Goal: Book appointment/travel/reservation

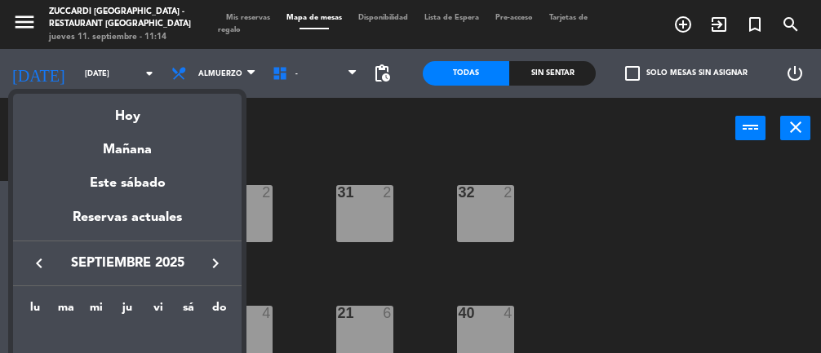
click at [163, 116] on div "Hoy" at bounding box center [127, 110] width 229 height 33
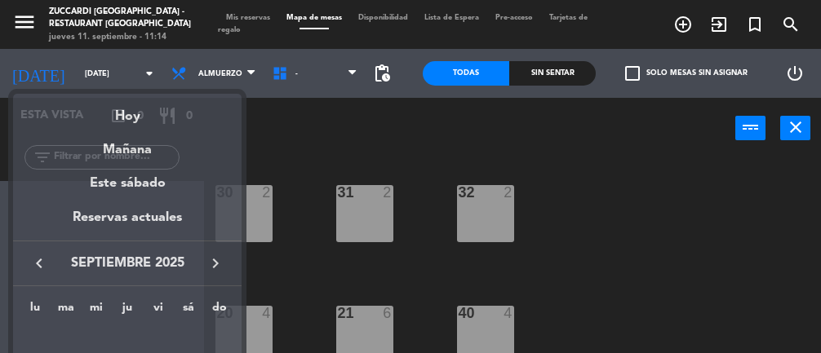
type input "[DEMOGRAPHIC_DATA][DATE]"
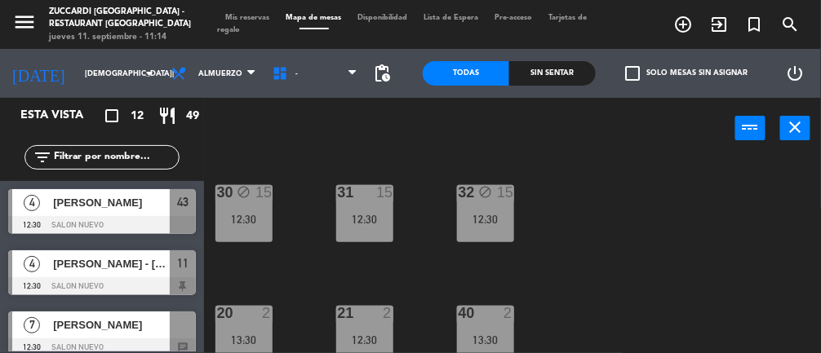
click at [497, 219] on div "12:30" at bounding box center [485, 219] width 57 height 11
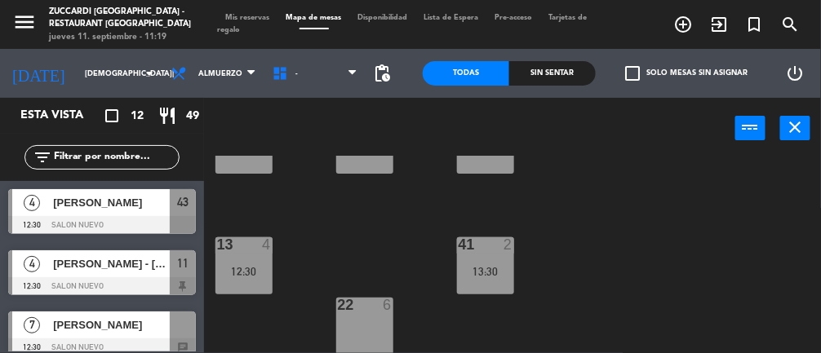
scroll to position [277, 0]
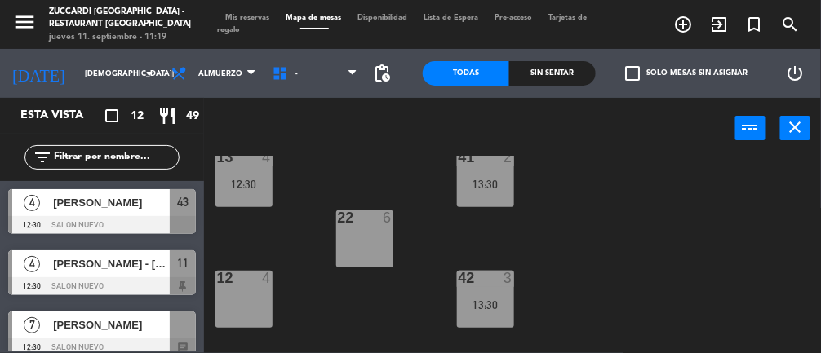
click at [354, 241] on div "22 6" at bounding box center [364, 239] width 57 height 57
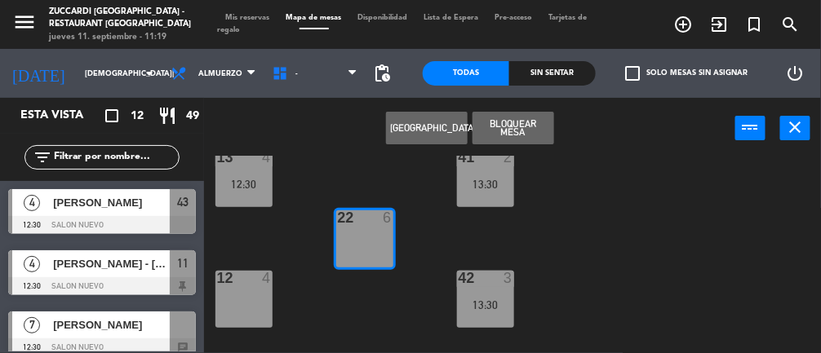
click at [660, 269] on div "30 block 2 12:30 31 2 32 block 2 20 2 13:30 21 2 12:30 40 2 13:30 13 4 12:30 41…" at bounding box center [516, 292] width 609 height 273
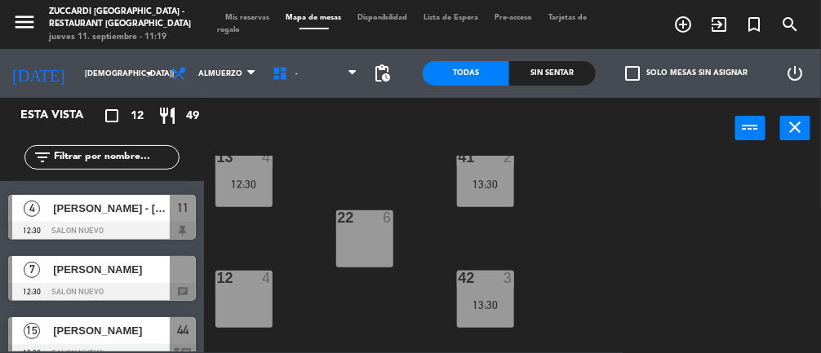
scroll to position [55, 0]
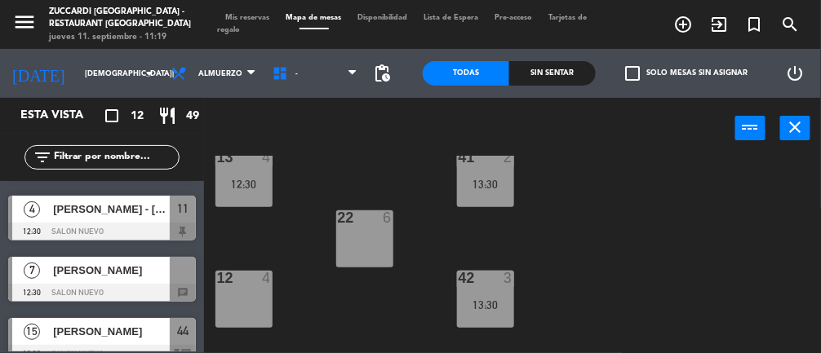
click at [140, 280] on div "[PERSON_NAME]" at bounding box center [110, 270] width 118 height 27
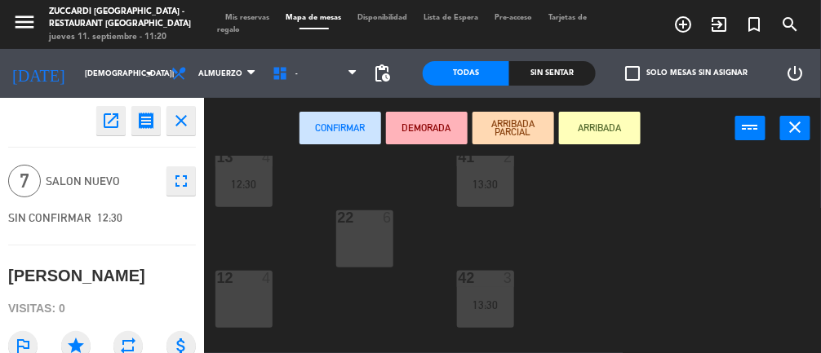
click at [377, 251] on div "22 6" at bounding box center [364, 239] width 57 height 57
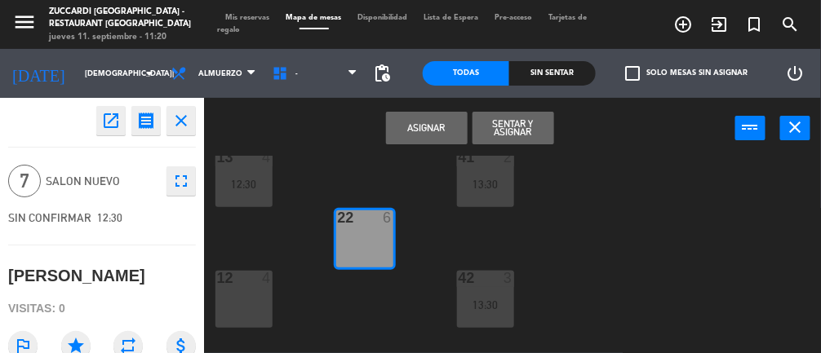
click at [435, 134] on button "Asignar" at bounding box center [427, 128] width 82 height 33
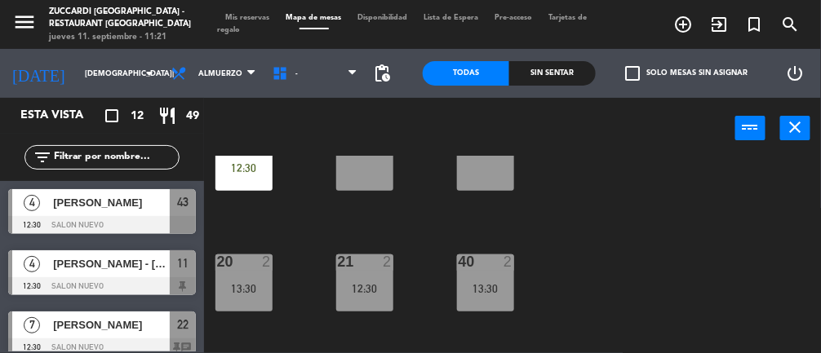
scroll to position [0, 0]
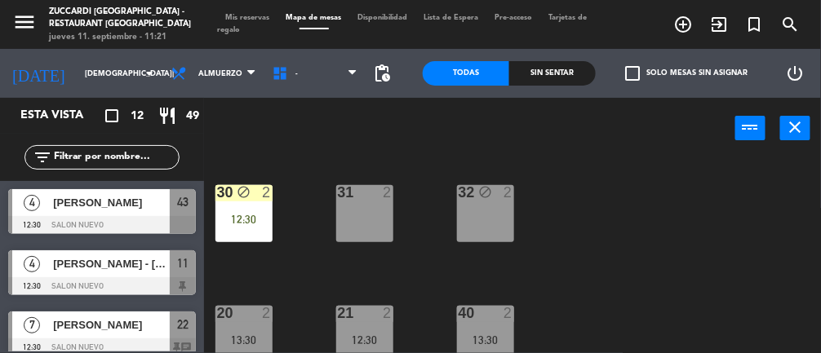
click at [382, 224] on div "31 2" at bounding box center [364, 213] width 57 height 57
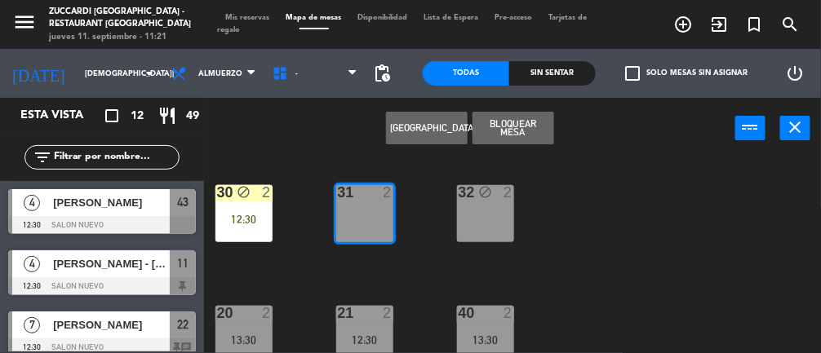
click at [604, 226] on div "30 block 2 12:30 31 2 32 block 2 20 2 13:30 21 2 12:30 40 2 13:30 13 4 12:30 41…" at bounding box center [516, 292] width 609 height 273
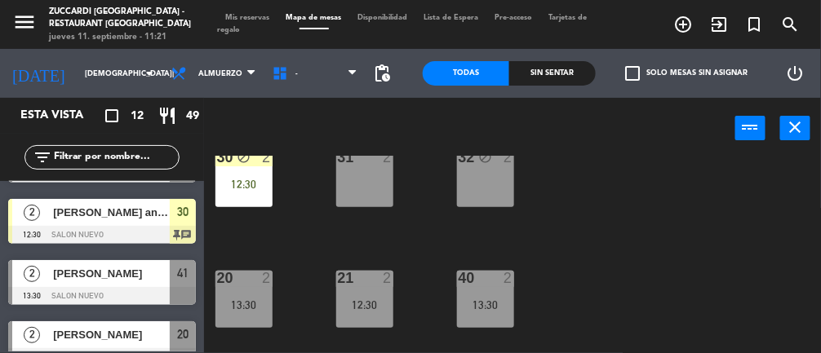
scroll to position [27, 0]
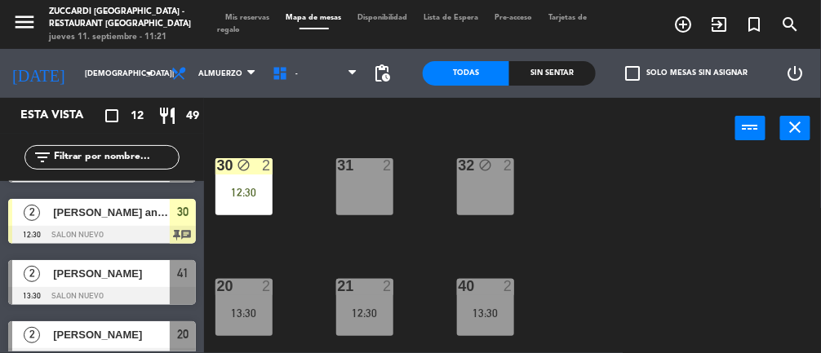
click at [253, 300] on div "20 2 13:30" at bounding box center [244, 307] width 57 height 57
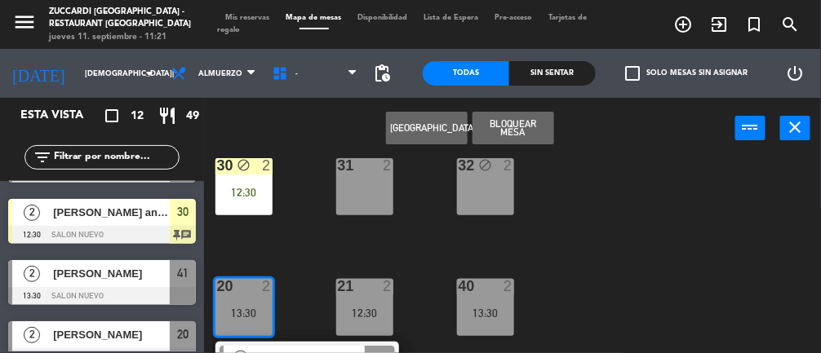
click at [381, 192] on div "31 2" at bounding box center [364, 186] width 57 height 57
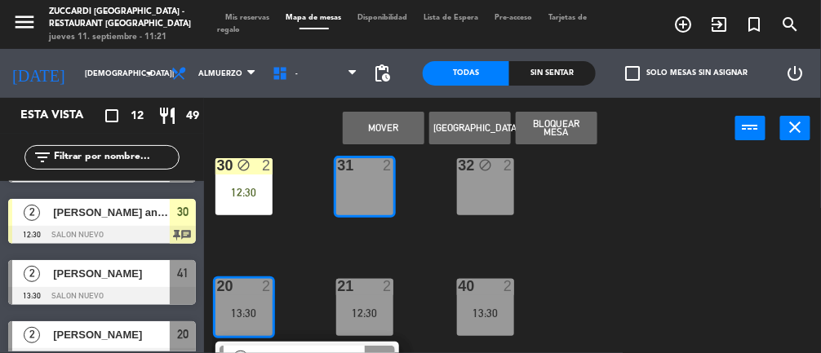
click at [386, 138] on button "Mover" at bounding box center [384, 128] width 82 height 33
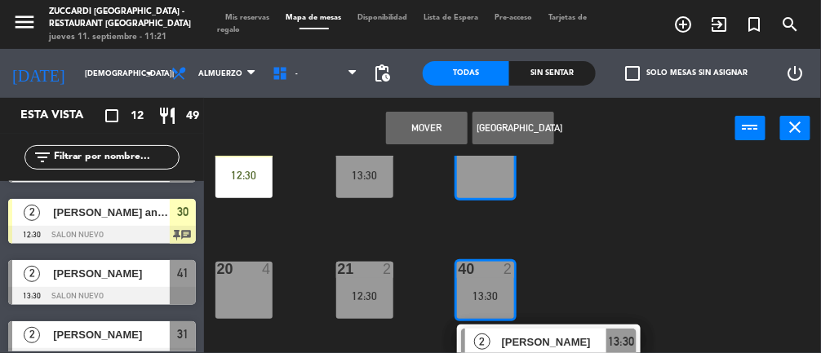
scroll to position [38, 0]
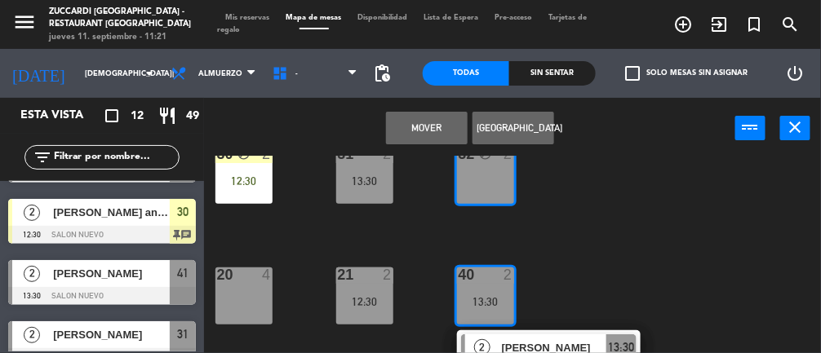
click at [436, 122] on button "Mover" at bounding box center [427, 128] width 82 height 33
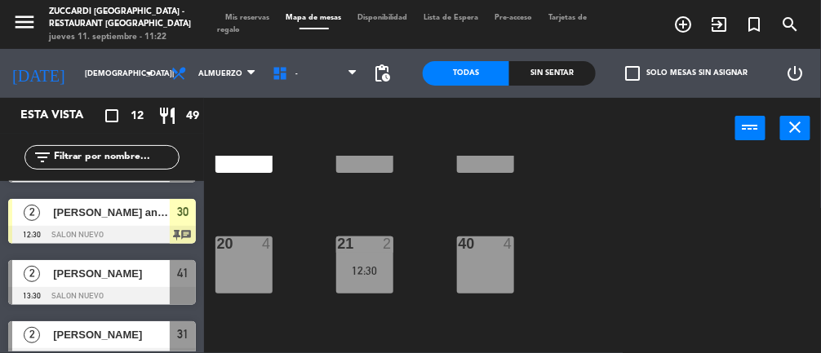
scroll to position [64, 0]
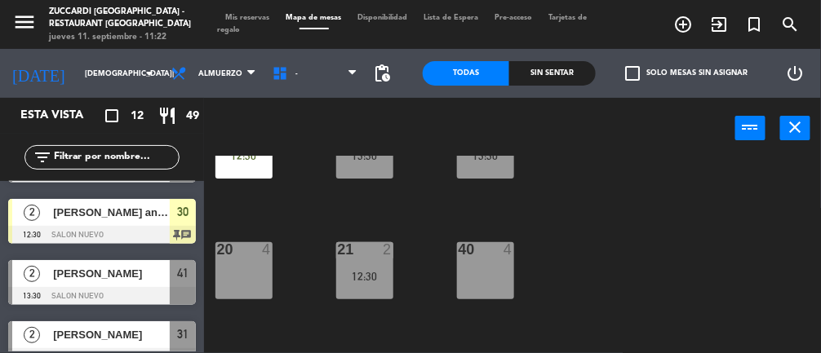
click at [261, 271] on div "20 4" at bounding box center [244, 270] width 57 height 57
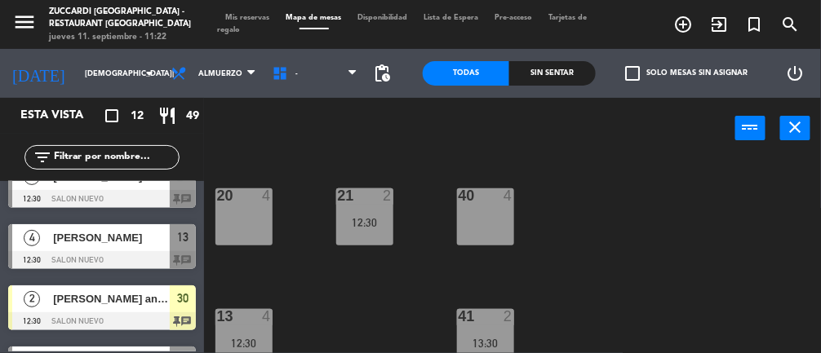
scroll to position [257, 0]
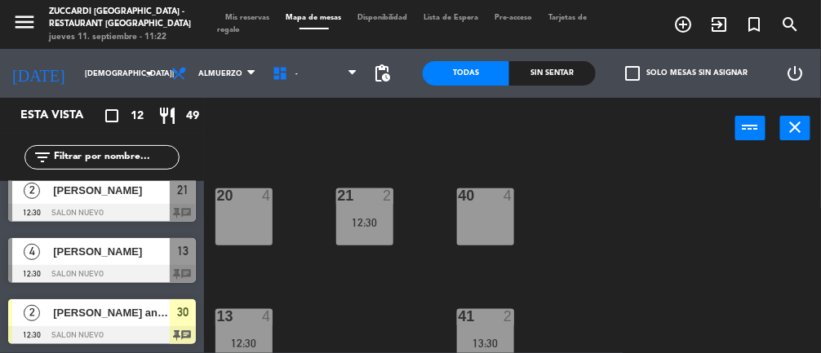
click at [257, 313] on div "4" at bounding box center [270, 316] width 27 height 15
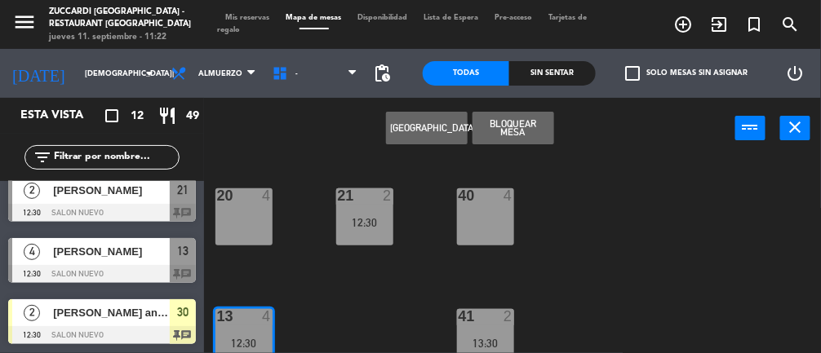
click at [256, 219] on div "20 4" at bounding box center [244, 217] width 57 height 57
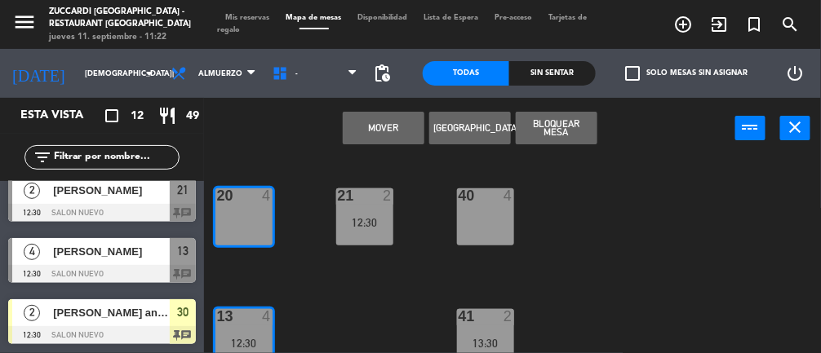
click at [389, 130] on button "Mover" at bounding box center [384, 128] width 82 height 33
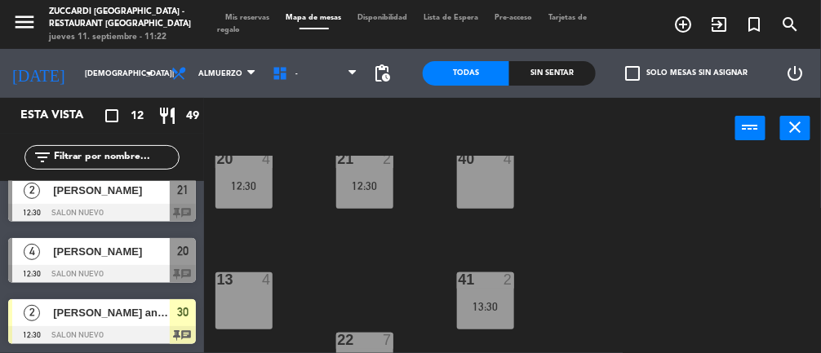
scroll to position [149, 0]
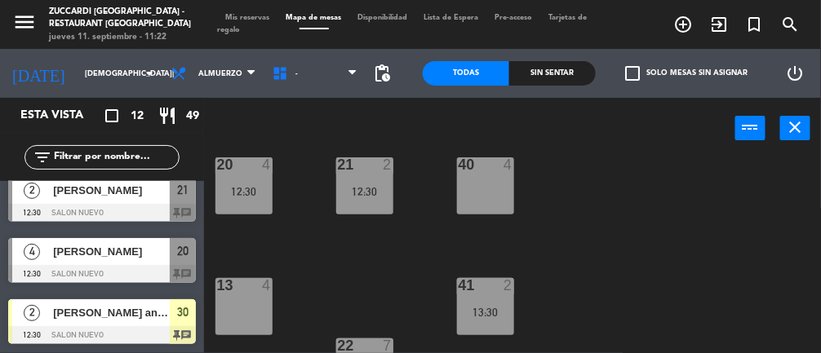
click at [488, 187] on div "40 4" at bounding box center [485, 186] width 57 height 57
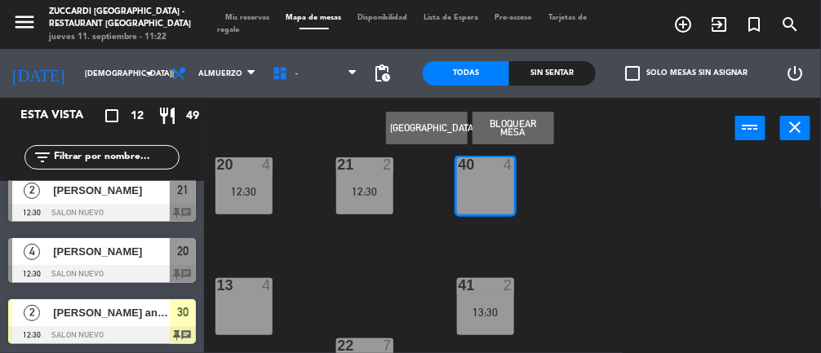
click at [260, 313] on div "13 4" at bounding box center [244, 306] width 57 height 57
click at [367, 284] on div "30 block 2 12:30 31 2 13:30 32 block 2 13:30 20 4 12:30 21 2 12:30 40 4 13 4 41…" at bounding box center [516, 292] width 609 height 273
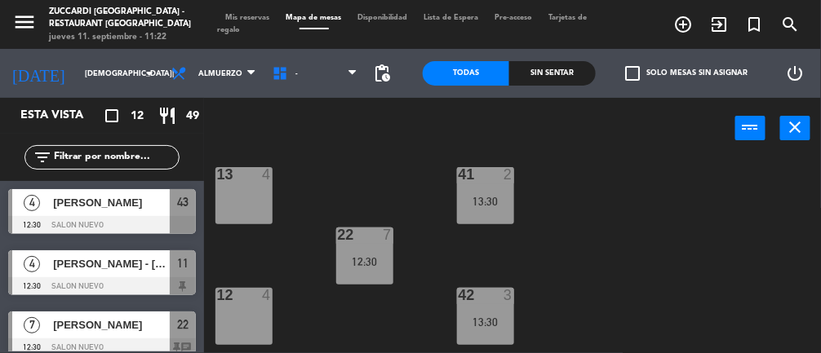
scroll to position [264, 0]
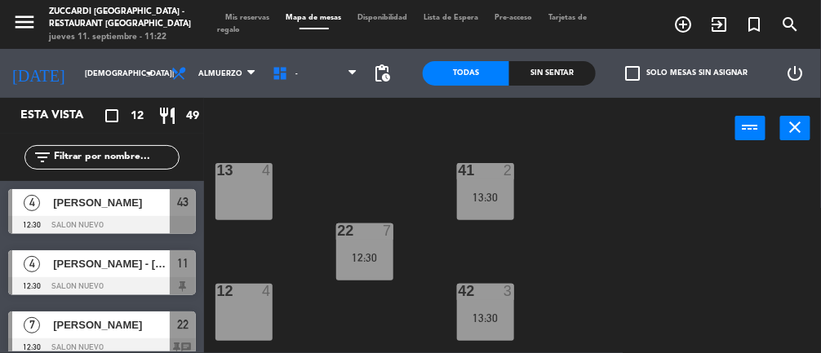
click at [482, 318] on div "13:30" at bounding box center [485, 318] width 57 height 11
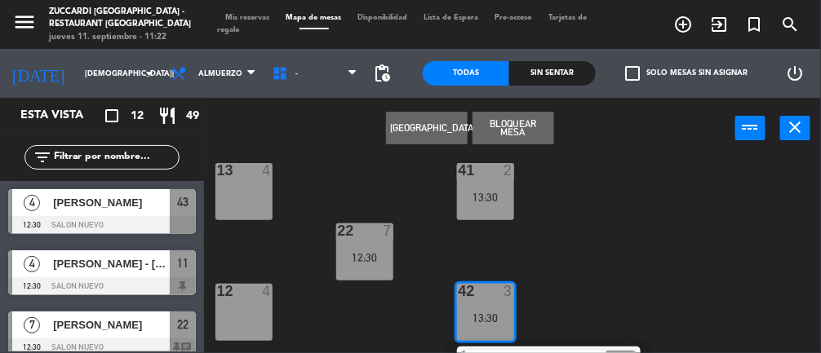
click at [256, 194] on div "13 4" at bounding box center [244, 191] width 57 height 57
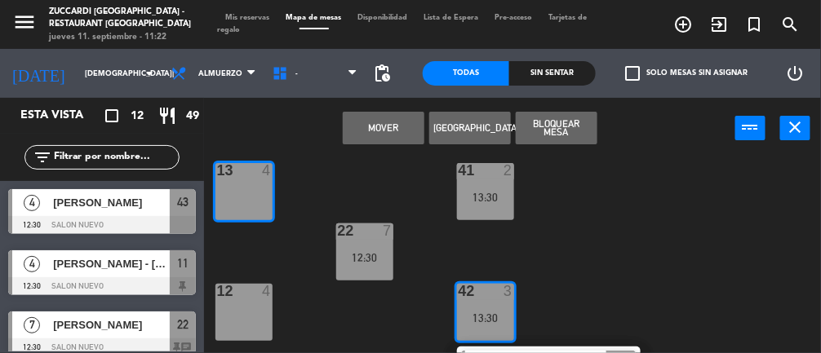
click at [385, 128] on button "Mover" at bounding box center [384, 128] width 82 height 33
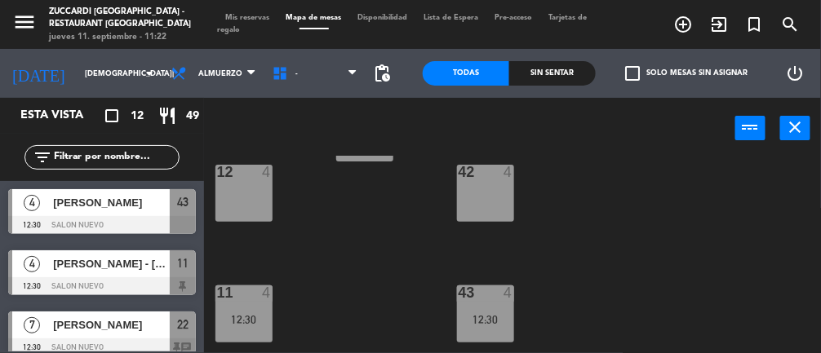
scroll to position [392, 0]
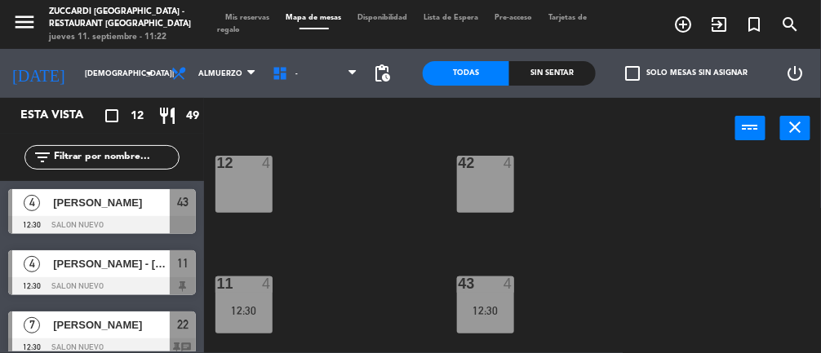
click at [490, 313] on div "12:30" at bounding box center [485, 310] width 57 height 11
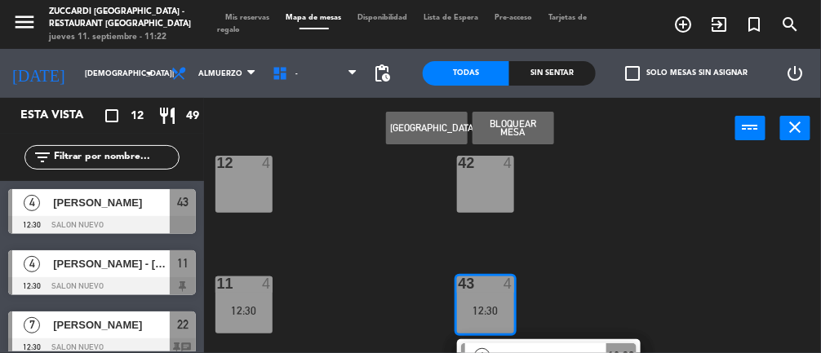
click at [261, 189] on div "12 4" at bounding box center [244, 184] width 57 height 57
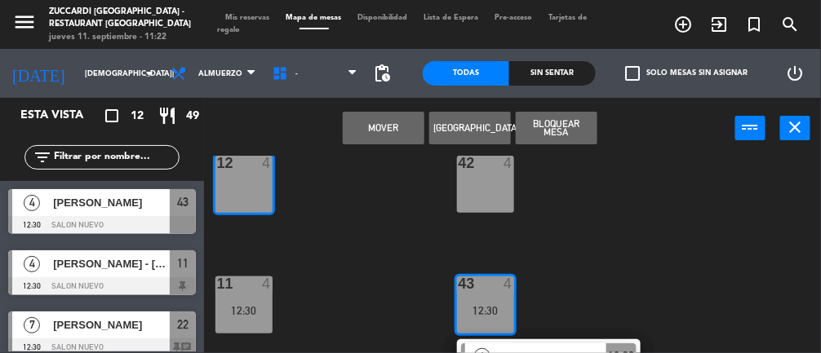
click at [391, 136] on button "Mover" at bounding box center [384, 128] width 82 height 33
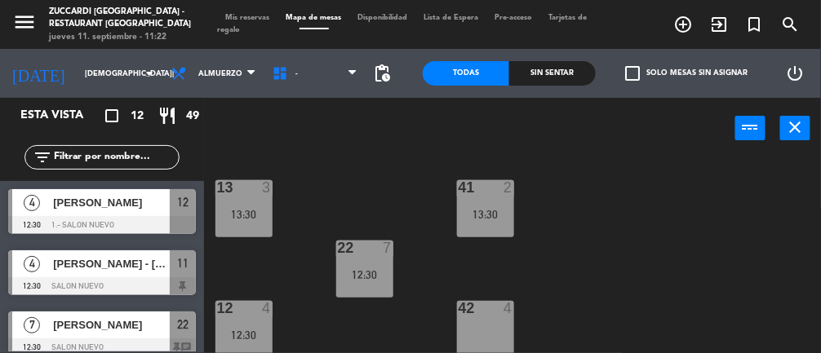
scroll to position [246, 0]
click at [261, 210] on div "13:30" at bounding box center [244, 215] width 57 height 11
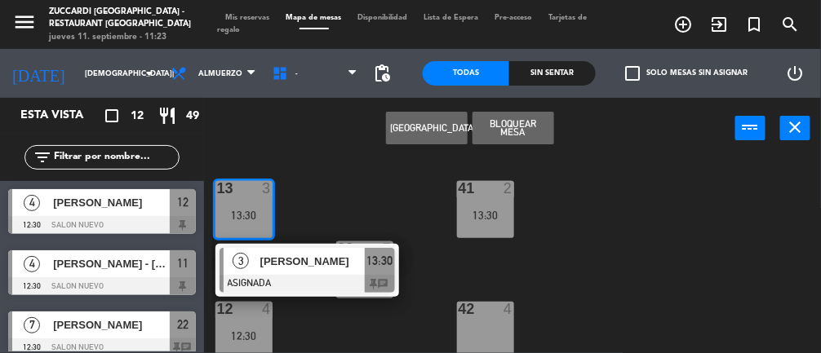
click at [491, 219] on div "13:30" at bounding box center [485, 215] width 57 height 11
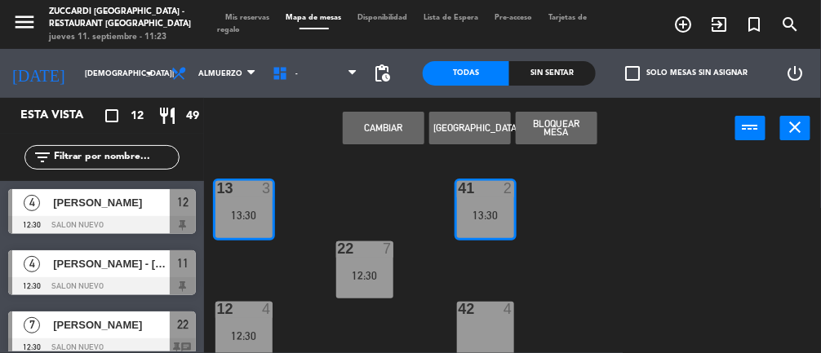
click at [388, 137] on button "Cambiar" at bounding box center [384, 128] width 82 height 33
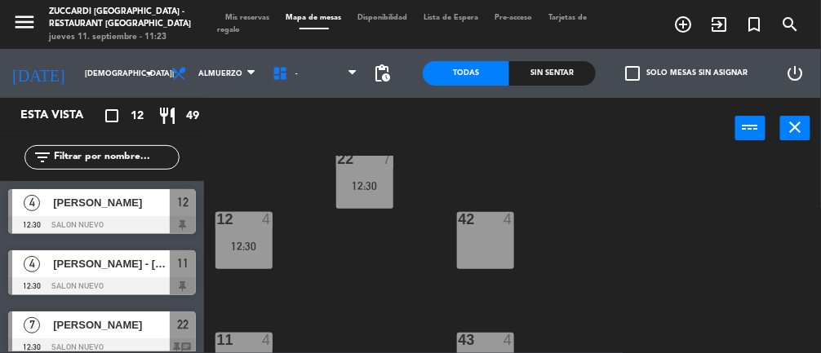
click at [502, 260] on div "42 4" at bounding box center [485, 240] width 57 height 57
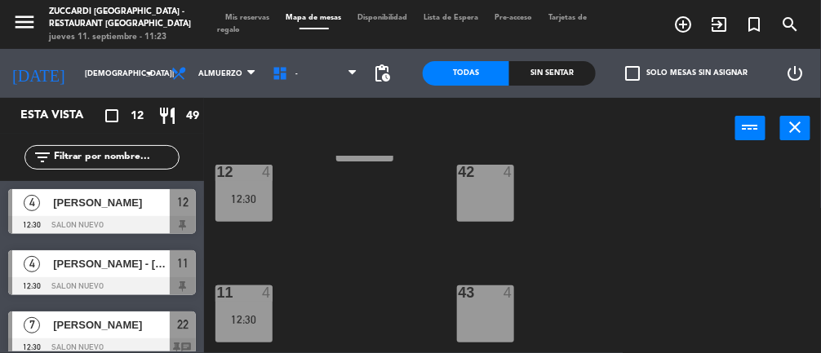
click at [491, 303] on div "43 4" at bounding box center [485, 314] width 57 height 57
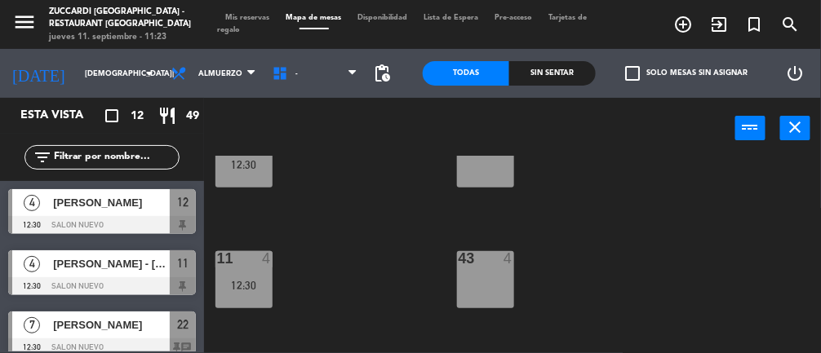
scroll to position [416, 0]
click at [251, 288] on div "12:30" at bounding box center [244, 286] width 57 height 11
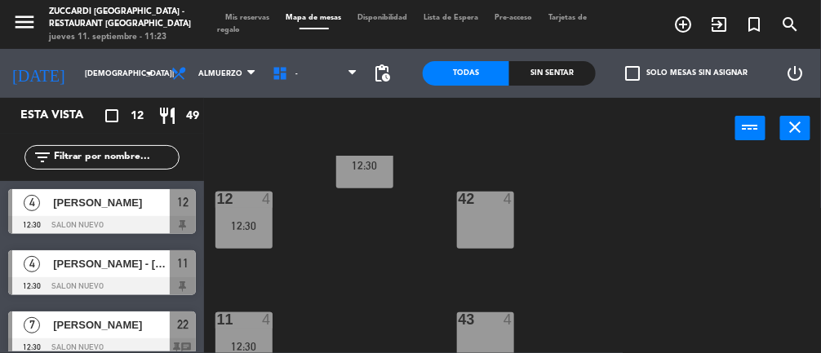
scroll to position [354, 0]
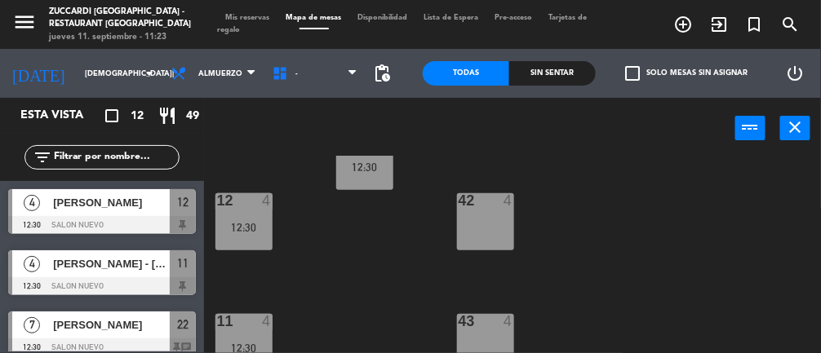
click at [258, 325] on div "4" at bounding box center [270, 321] width 27 height 15
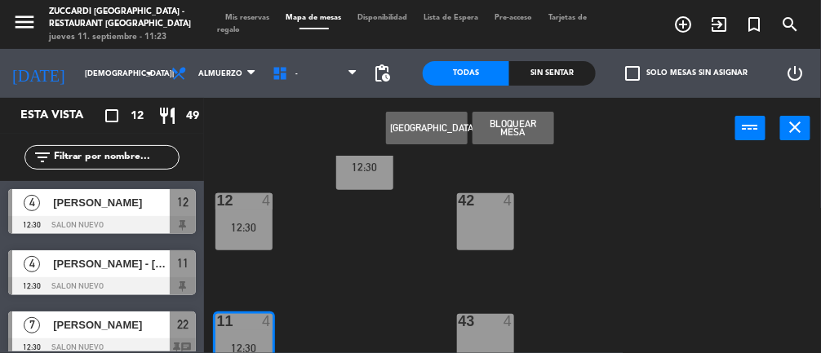
click at [258, 222] on div "12:30" at bounding box center [244, 227] width 57 height 11
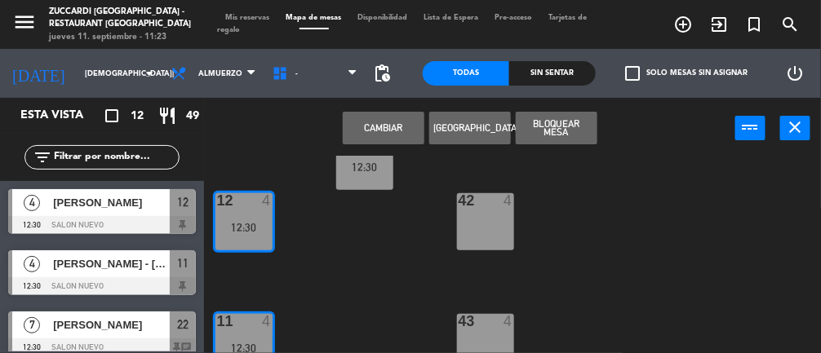
click at [392, 127] on button "Cambiar" at bounding box center [384, 128] width 82 height 33
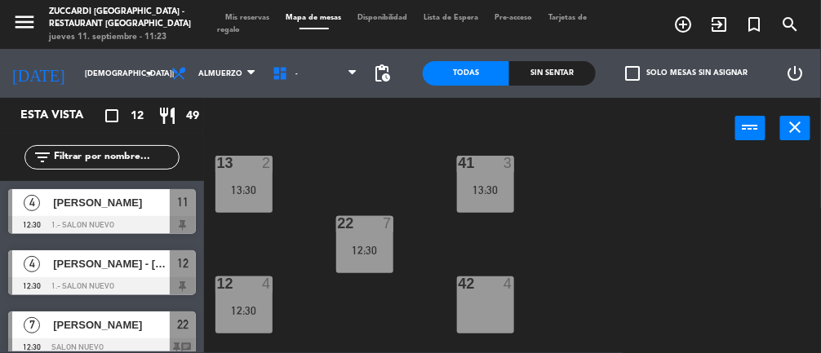
scroll to position [271, 0]
click at [251, 287] on div at bounding box center [243, 284] width 27 height 15
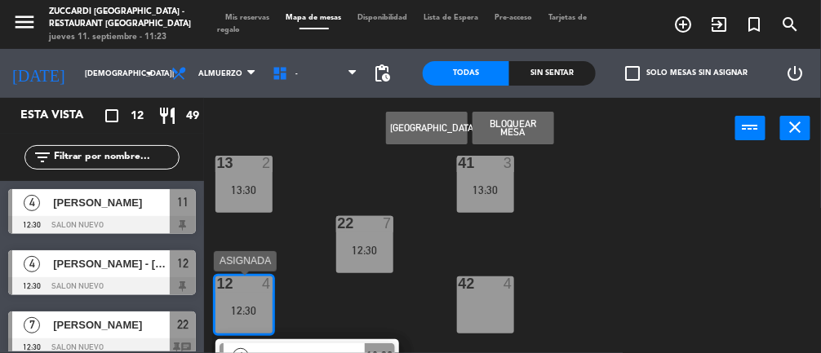
click at [243, 186] on div "13:30" at bounding box center [244, 189] width 57 height 11
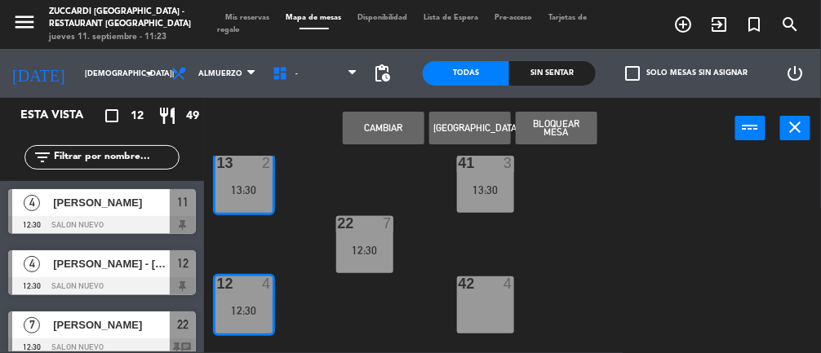
click at [391, 136] on button "Cambiar" at bounding box center [384, 128] width 82 height 33
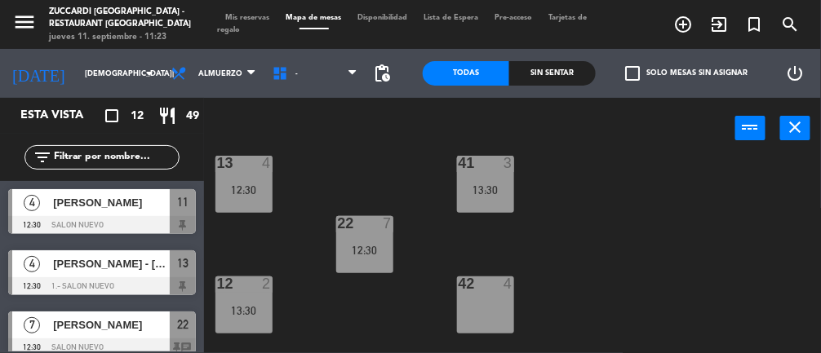
scroll to position [380, 0]
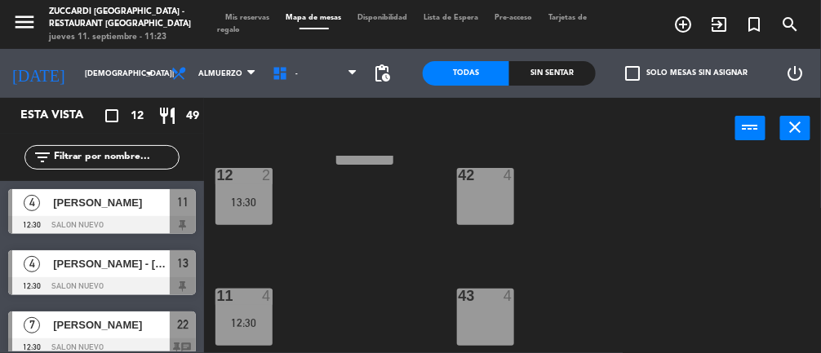
click at [258, 289] on div "4" at bounding box center [270, 296] width 27 height 15
click at [257, 197] on div "13:30" at bounding box center [244, 202] width 57 height 11
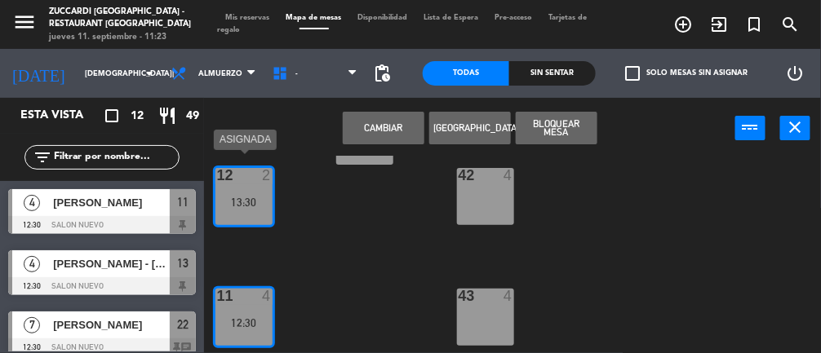
scroll to position [392, 0]
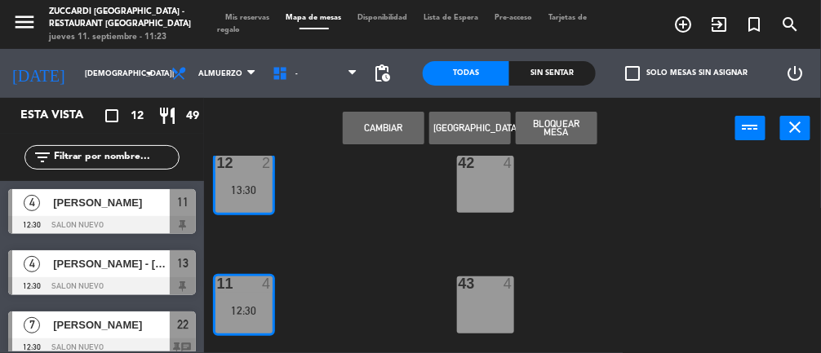
click at [384, 133] on button "Cambiar" at bounding box center [384, 128] width 82 height 33
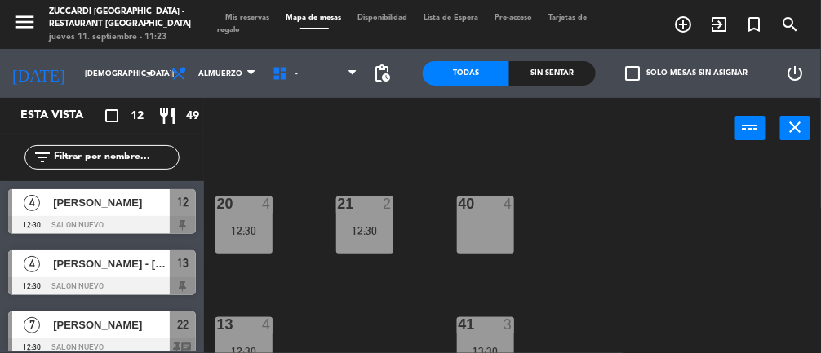
scroll to position [81, 0]
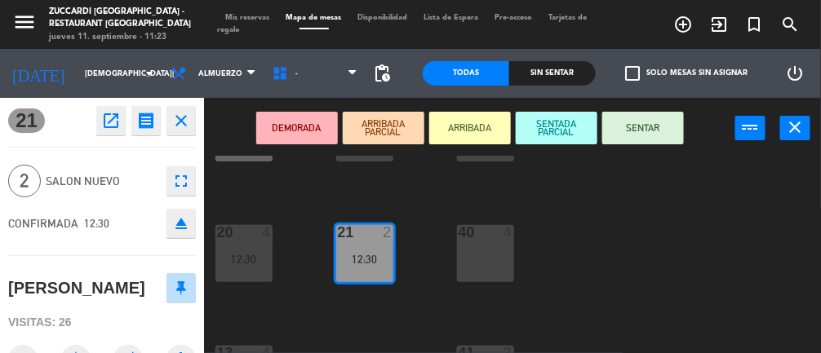
click at [616, 256] on div "30 block 2 12:30 31 2 13:30 32 block 2 13:30 20 4 12:30 21 2 12:30 40 4 13 4 12…" at bounding box center [516, 292] width 609 height 273
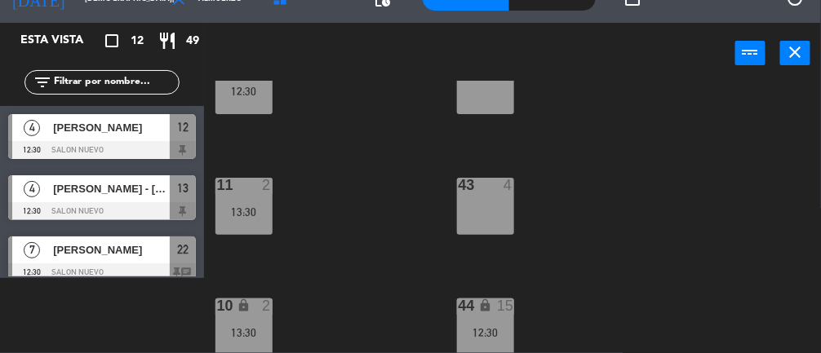
scroll to position [417, 0]
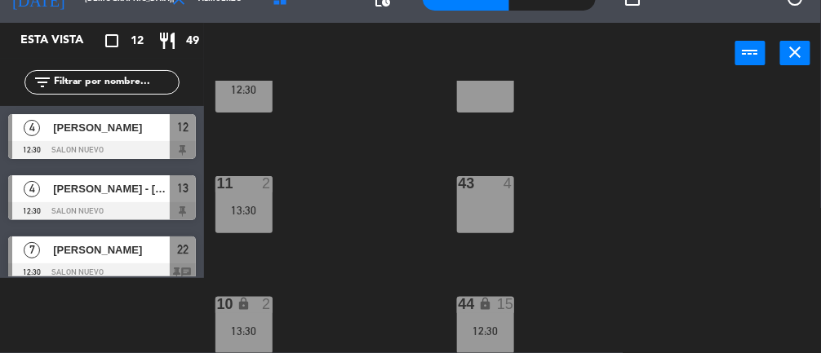
click at [384, 225] on div "30 block 2 12:30 31 2 13:30 32 block 2 13:30 20 4 12:30 21 2 12:30 40 4 13 4 12…" at bounding box center [516, 217] width 609 height 273
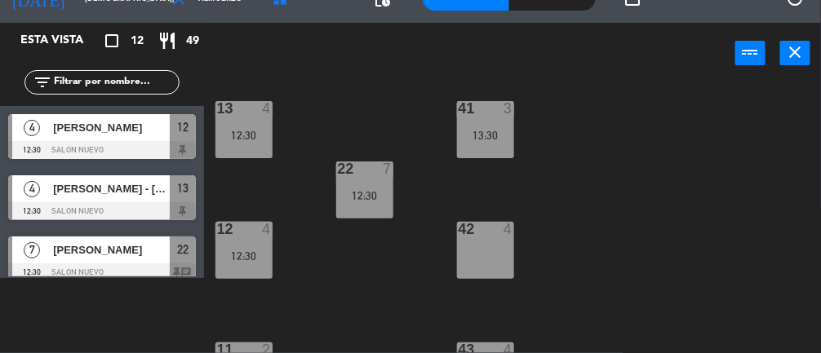
scroll to position [242, 0]
